Goal: Download file/media

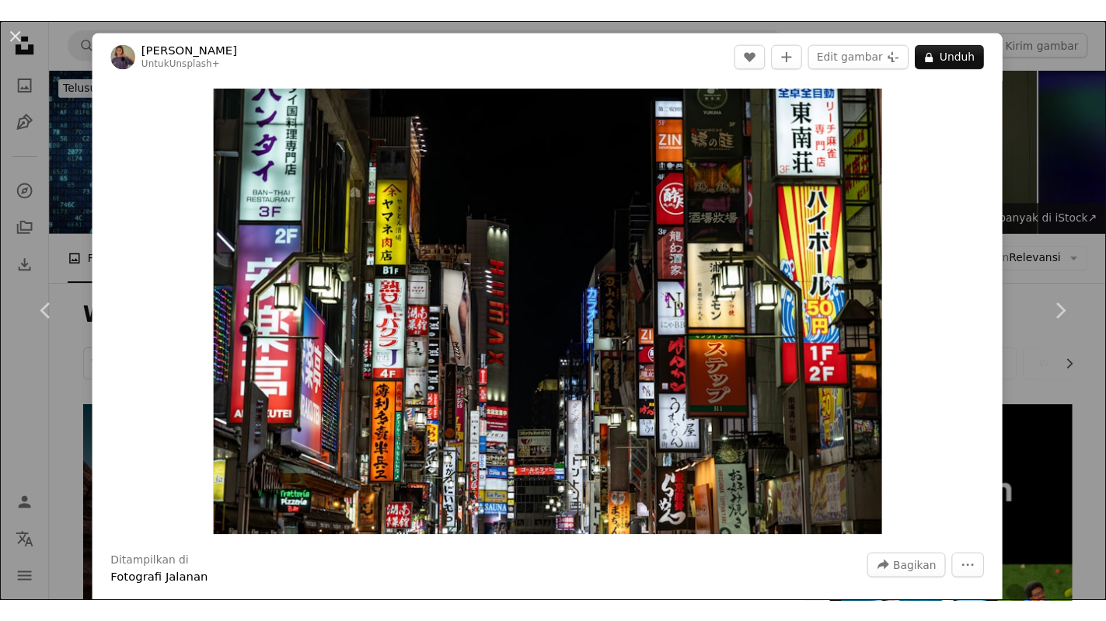
scroll to position [1175, 0]
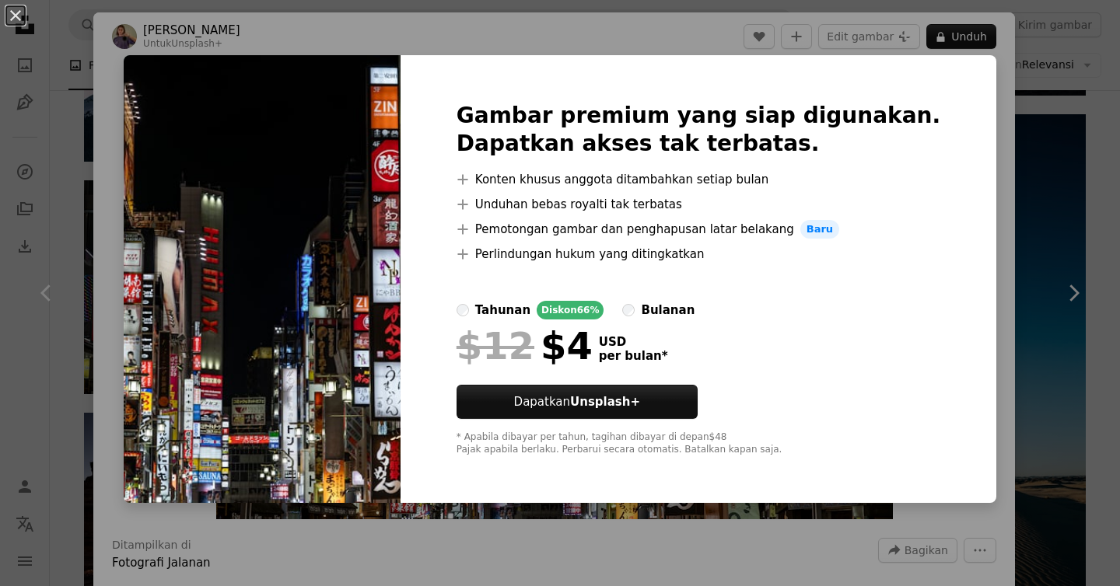
click at [372, 220] on img at bounding box center [262, 279] width 277 height 448
click at [1050, 449] on div "An X shape Gambar premium yang siap digunakan. Dapatkan akses tak terbatas. A p…" at bounding box center [560, 293] width 1120 height 586
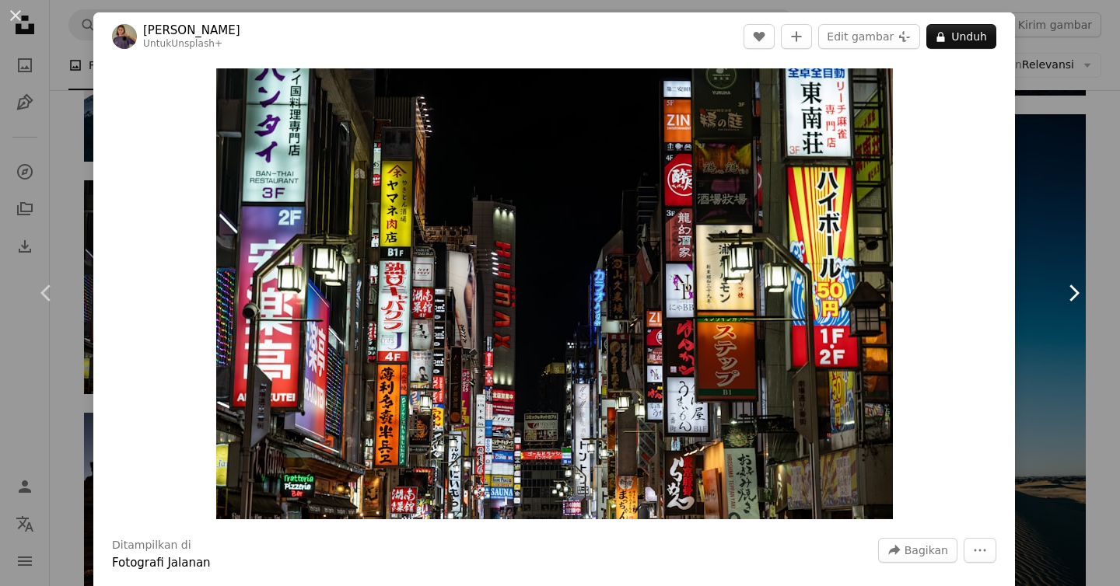
click at [1075, 293] on icon "Chevron right" at bounding box center [1073, 293] width 25 height 25
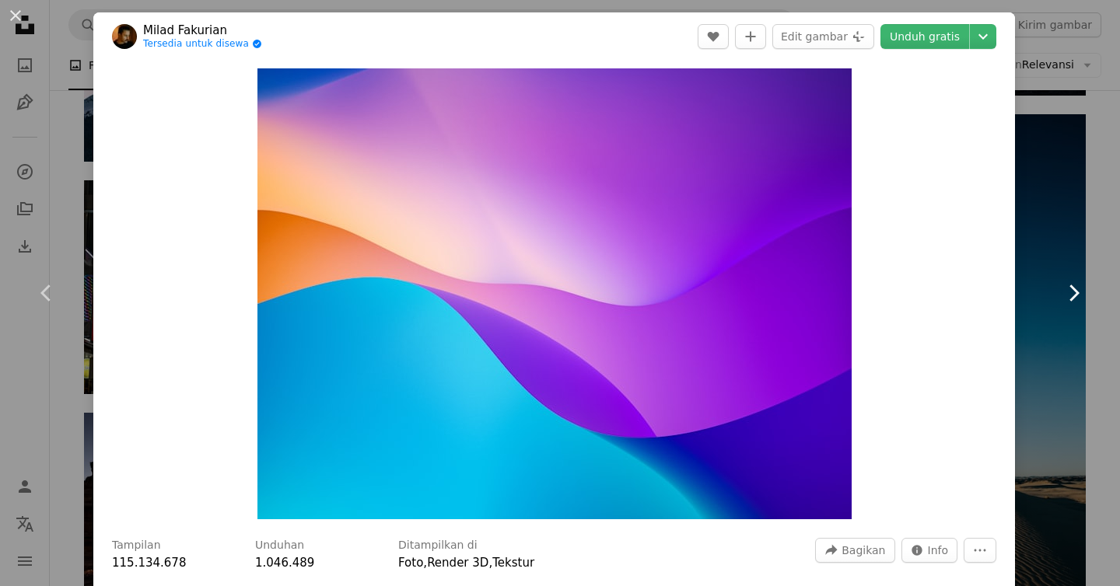
click at [1075, 293] on icon "Chevron right" at bounding box center [1073, 293] width 25 height 25
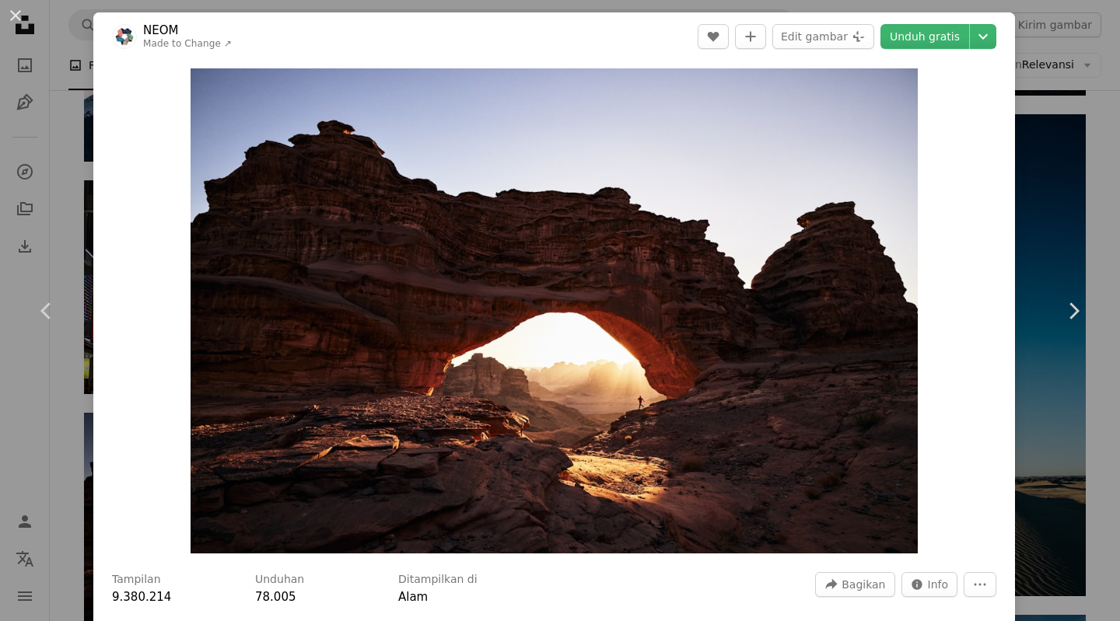
click at [1101, 12] on div "An X shape Chevron left Chevron right NEOM Made to Change ↗ A heart A plus sign…" at bounding box center [560, 310] width 1120 height 621
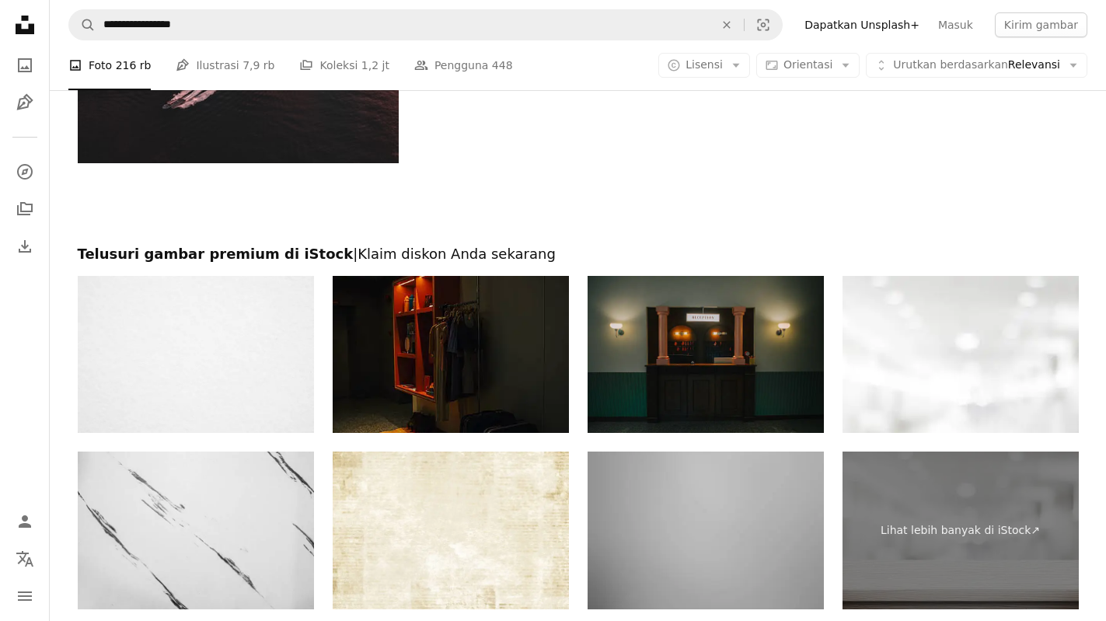
scroll to position [4605, 0]
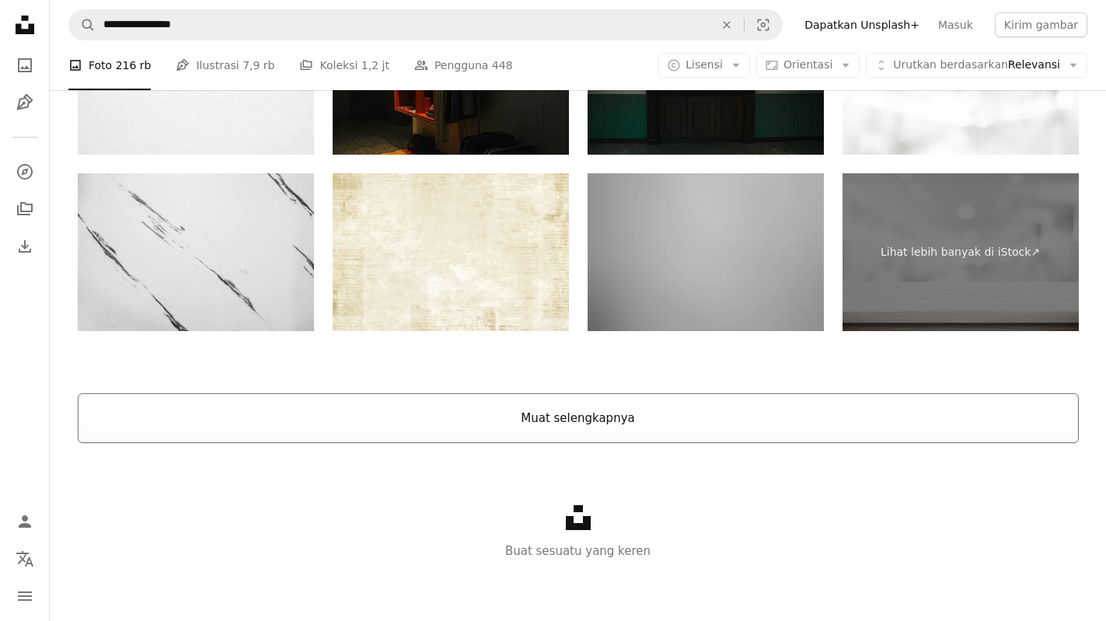
click at [680, 404] on button "Muat selengkapnya" at bounding box center [578, 418] width 1001 height 50
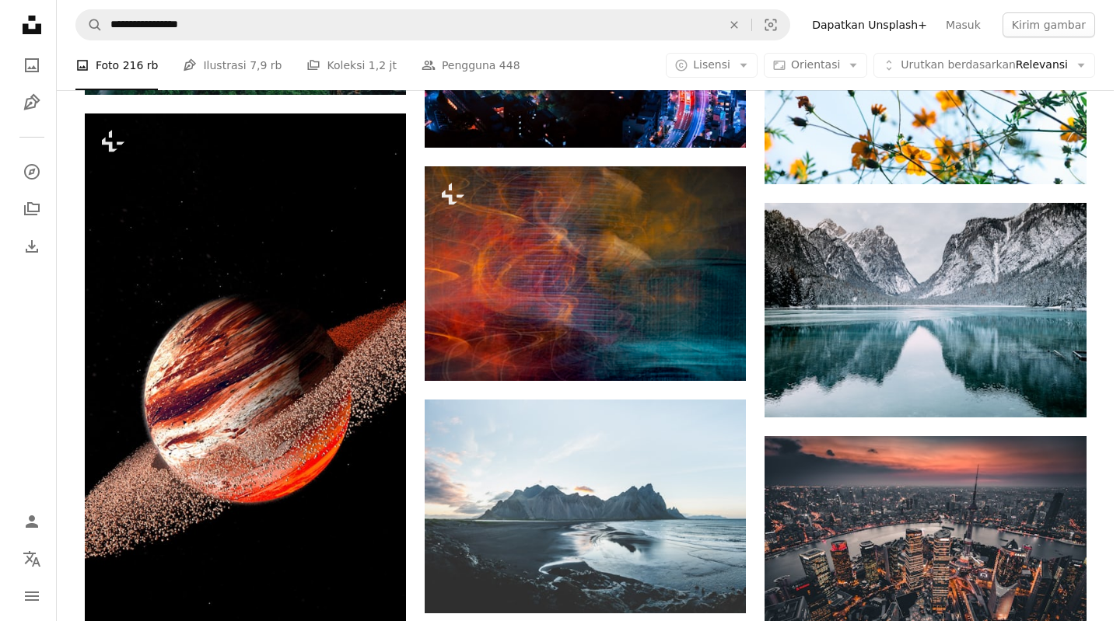
scroll to position [16860, 0]
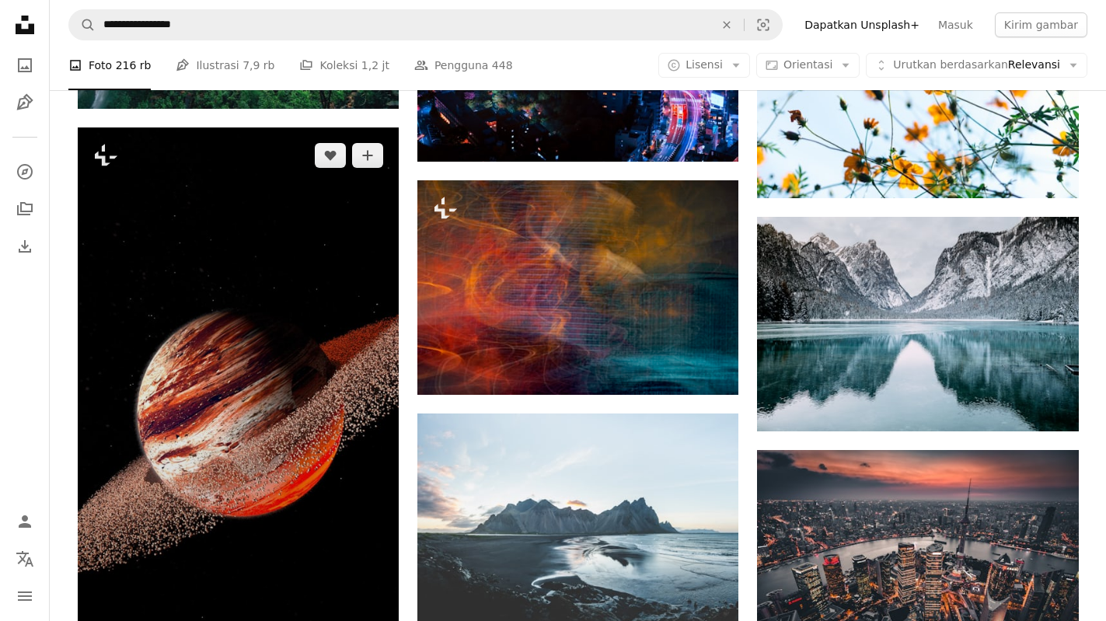
click at [222, 340] on img at bounding box center [238, 414] width 321 height 572
